Goal: Task Accomplishment & Management: Complete application form

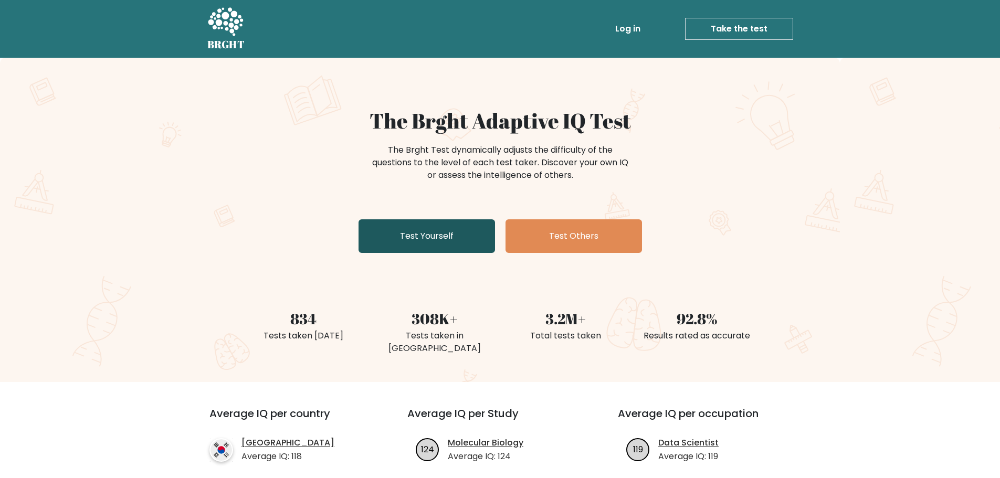
click at [424, 236] on link "Test Yourself" at bounding box center [426, 236] width 136 height 34
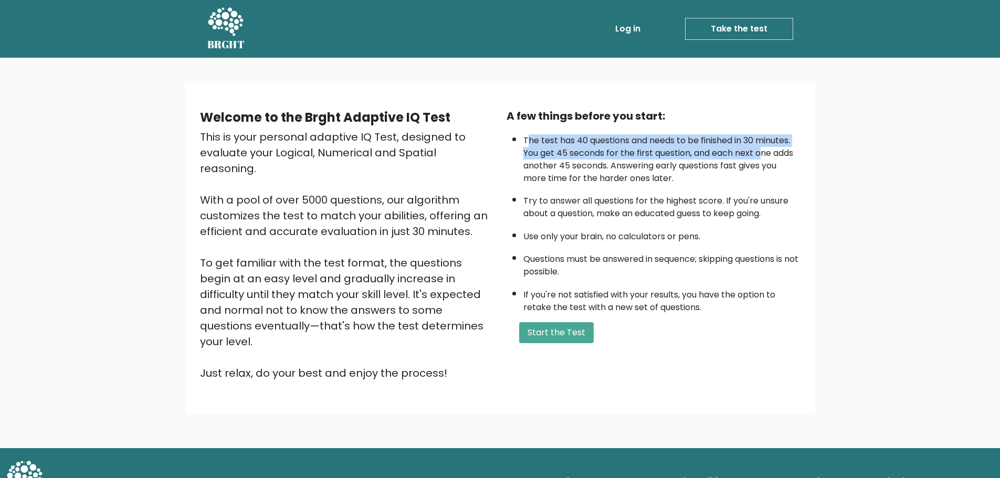
drag, startPoint x: 530, startPoint y: 135, endPoint x: 769, endPoint y: 155, distance: 240.1
click at [766, 153] on li "The test has 40 questions and needs to be finished in 30 minutes. You get 45 se…" at bounding box center [661, 157] width 277 height 56
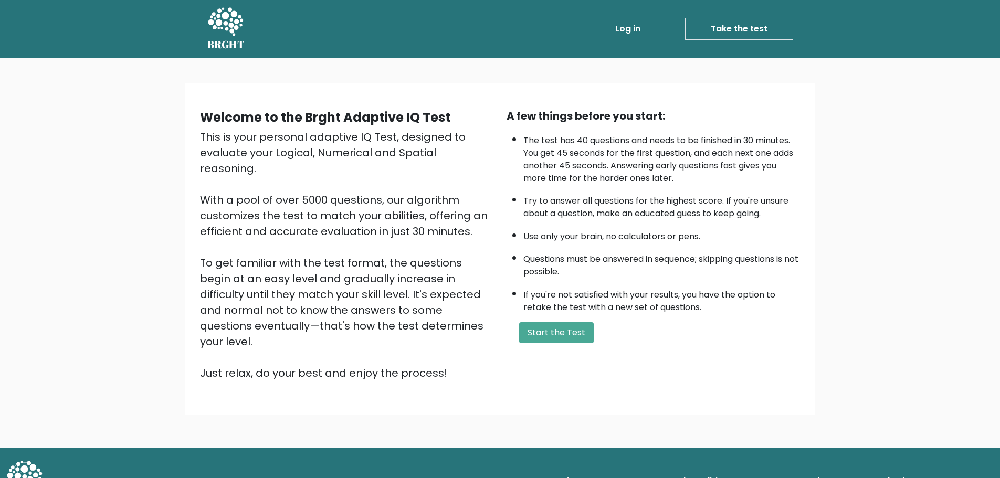
click at [849, 186] on div "Welcome to the Brght Adaptive IQ Test This is your personal adaptive IQ Test, d…" at bounding box center [500, 253] width 1000 height 390
click at [538, 338] on button "Start the Test" at bounding box center [556, 332] width 75 height 21
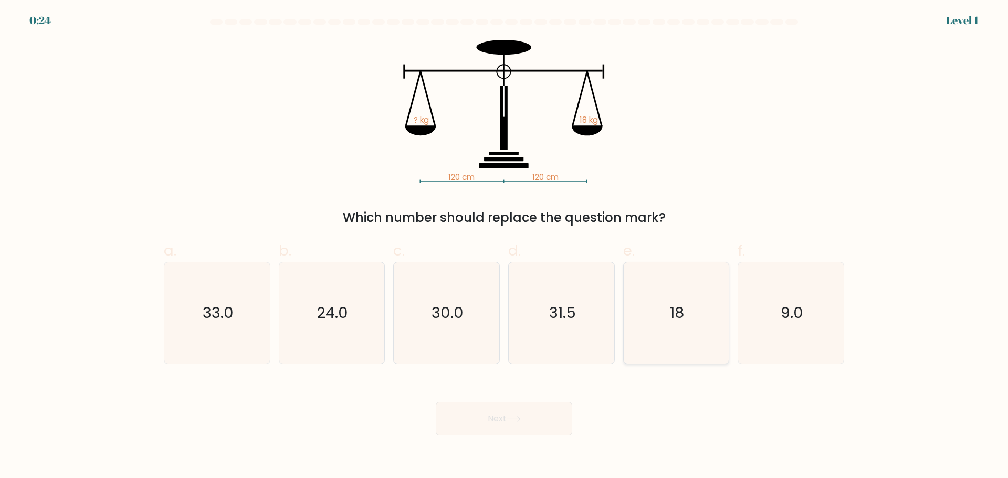
click at [672, 304] on text "18" at bounding box center [677, 312] width 14 height 21
click at [504, 246] on input "e. 18" at bounding box center [504, 242] width 1 height 7
radio input "true"
click at [513, 437] on body "0:23 Level 1" at bounding box center [504, 239] width 1008 height 478
click at [510, 415] on button "Next" at bounding box center [504, 419] width 136 height 34
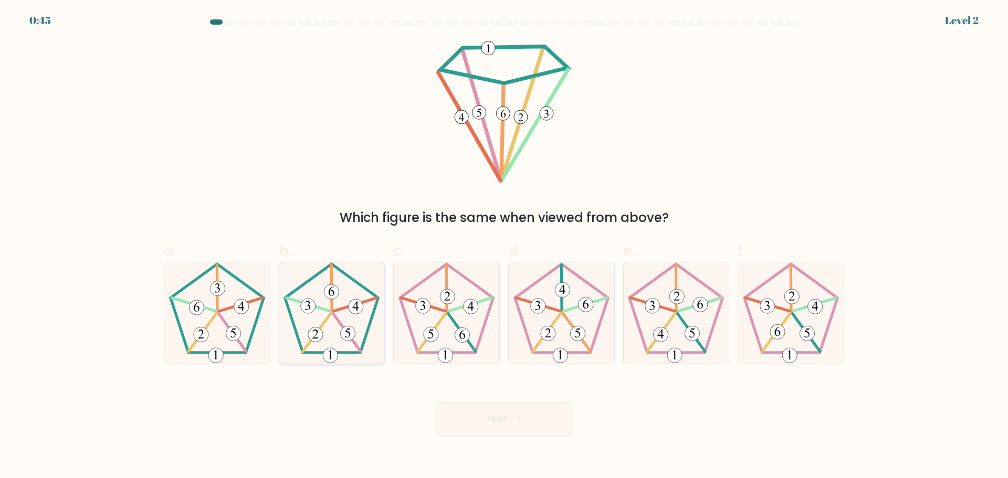
click at [313, 299] on icon at bounding box center [331, 312] width 101 height 101
click at [504, 246] on input "b." at bounding box center [504, 242] width 1 height 7
radio input "true"
click at [521, 418] on icon at bounding box center [513, 419] width 14 height 6
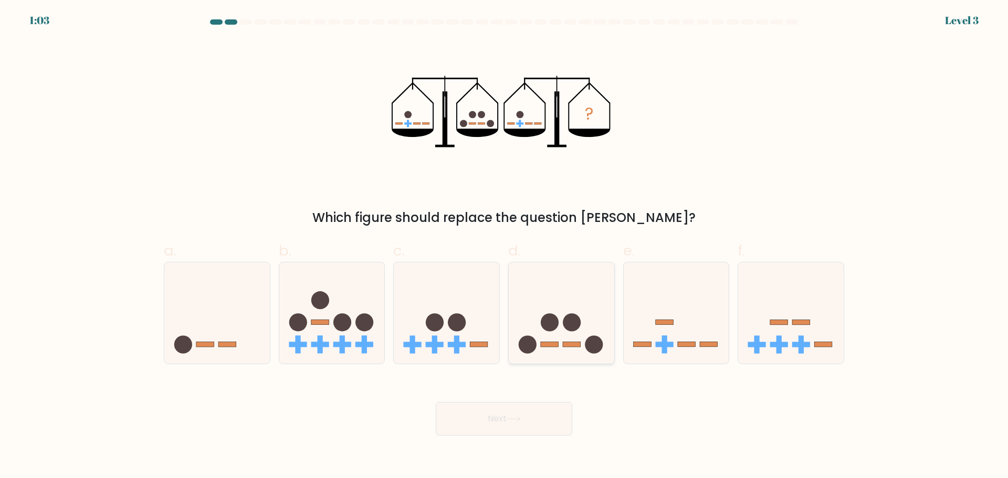
drag, startPoint x: 558, startPoint y: 343, endPoint x: 553, endPoint y: 338, distance: 6.7
click at [555, 341] on icon at bounding box center [561, 312] width 105 height 87
click at [504, 246] on input "d." at bounding box center [504, 242] width 1 height 7
radio input "true"
drag, startPoint x: 516, startPoint y: 410, endPoint x: 509, endPoint y: 403, distance: 10.8
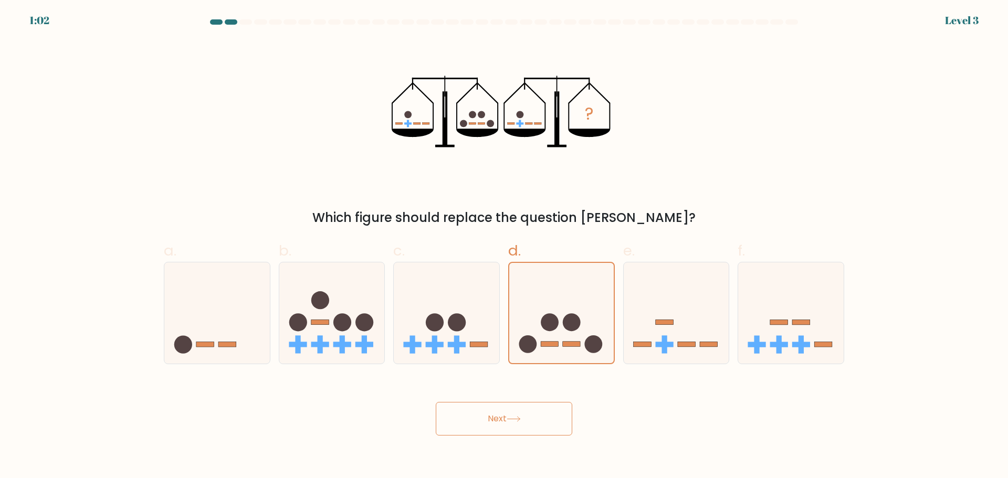
click at [512, 409] on button "Next" at bounding box center [504, 419] width 136 height 34
